Goal: Find specific page/section: Find specific page/section

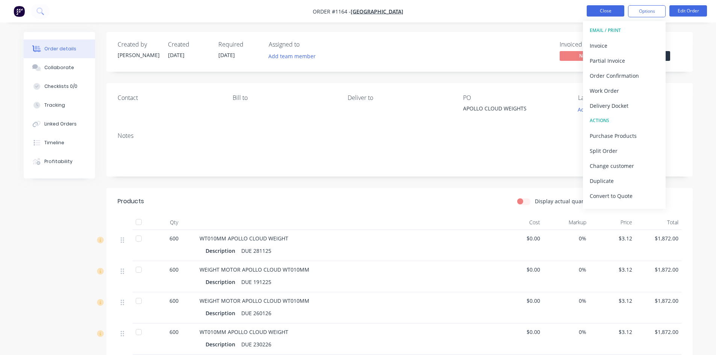
click at [607, 12] on button "Close" at bounding box center [605, 10] width 38 height 11
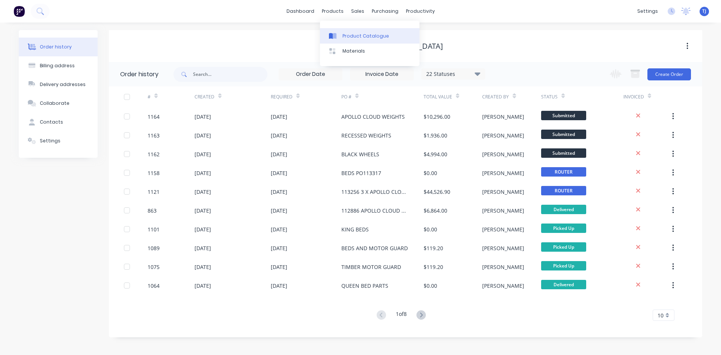
click at [346, 35] on div "Product Catalogue" at bounding box center [366, 36] width 47 height 7
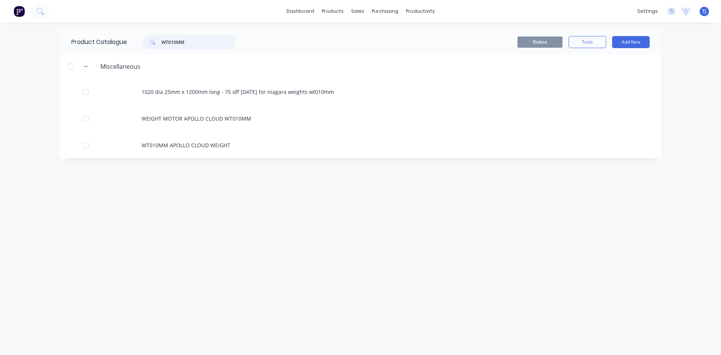
click at [181, 43] on input "WT010MM" at bounding box center [199, 42] width 74 height 15
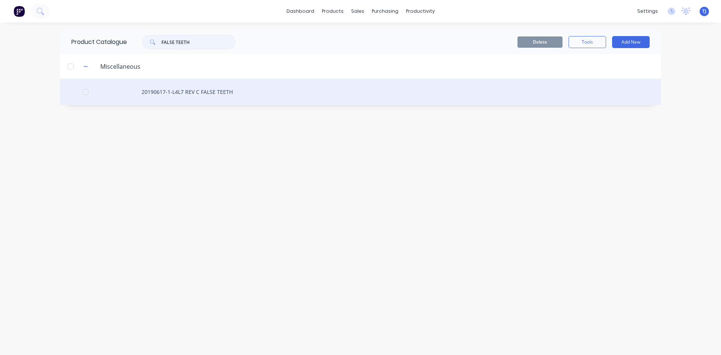
type input "FALSE TEETH"
click at [204, 93] on div "20190617-1-L4L7 REV C FALSE TEETH" at bounding box center [360, 92] width 601 height 27
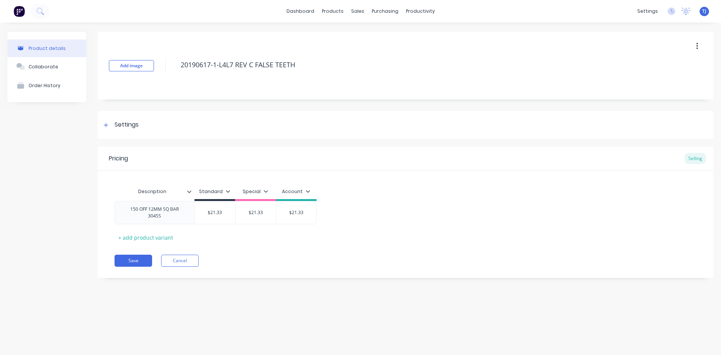
type textarea "x"
click at [29, 66] on div "Collaborate" at bounding box center [44, 67] width 30 height 6
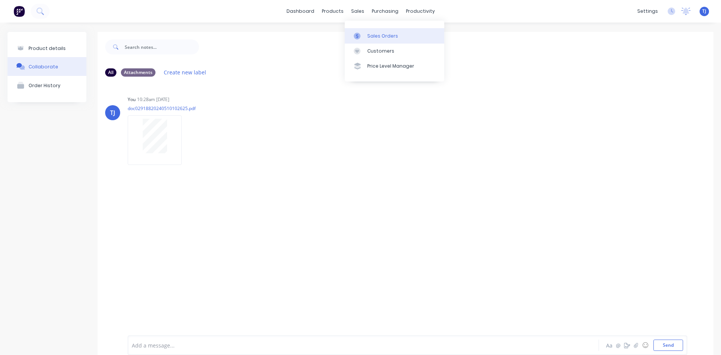
click at [377, 37] on div "Sales Orders" at bounding box center [382, 36] width 31 height 7
